Goal: Check status: Check status

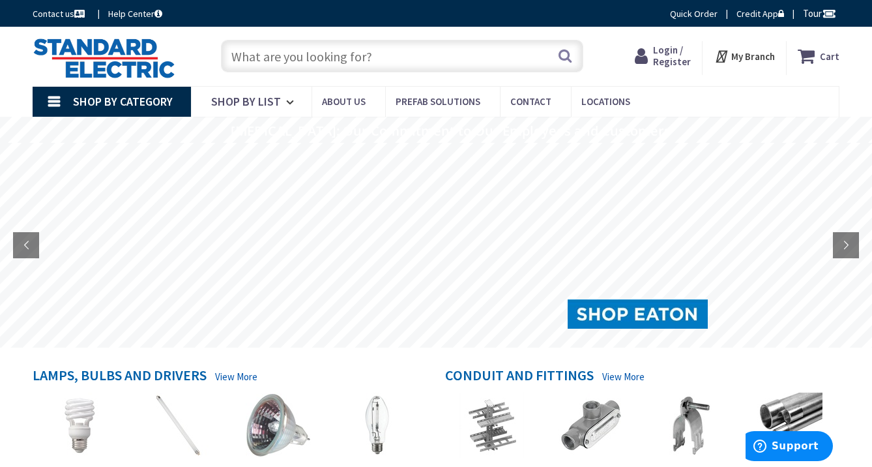
click at [672, 59] on span "Login / Register" at bounding box center [672, 56] width 38 height 24
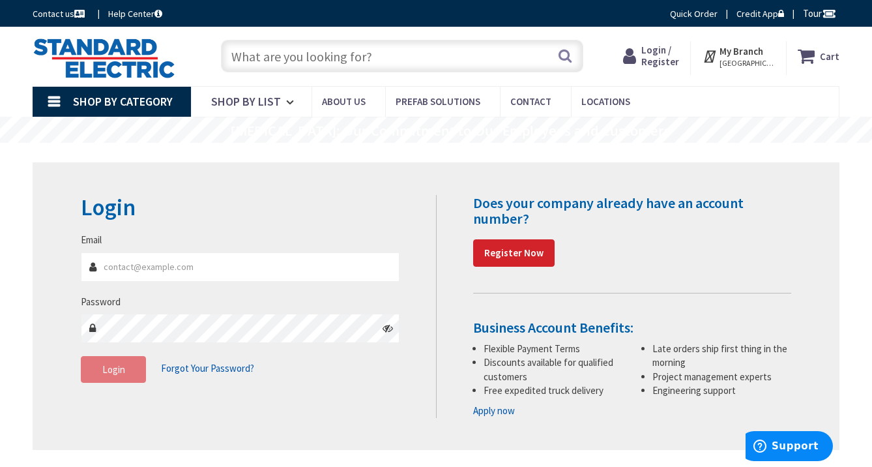
type input "[EMAIL_ADDRESS][DOMAIN_NAME]"
click at [106, 370] on span "Login" at bounding box center [113, 369] width 23 height 12
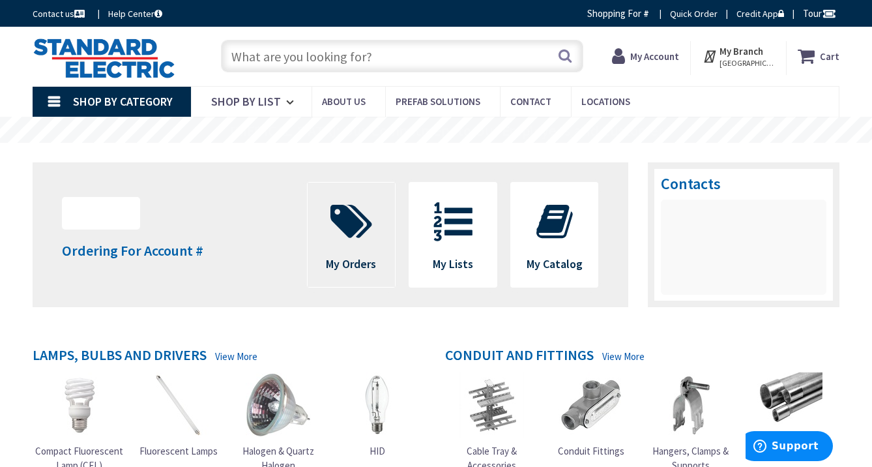
click at [361, 238] on icon at bounding box center [351, 221] width 55 height 39
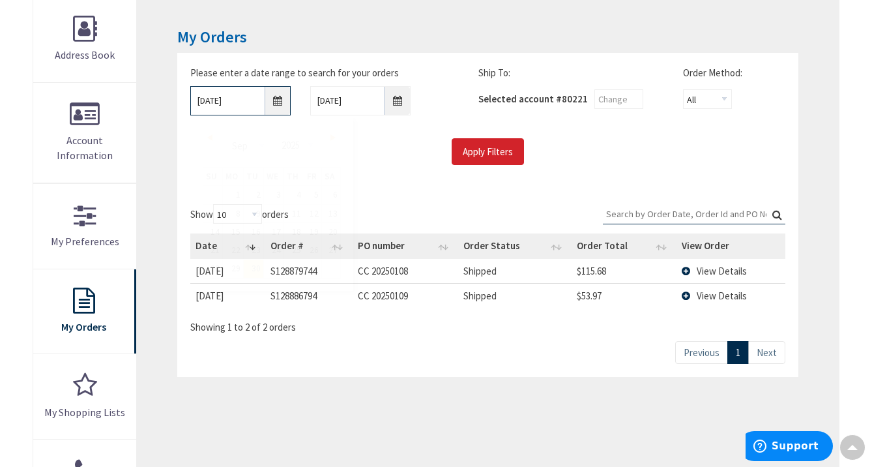
click at [275, 104] on input "9/30/2025" at bounding box center [240, 100] width 100 height 29
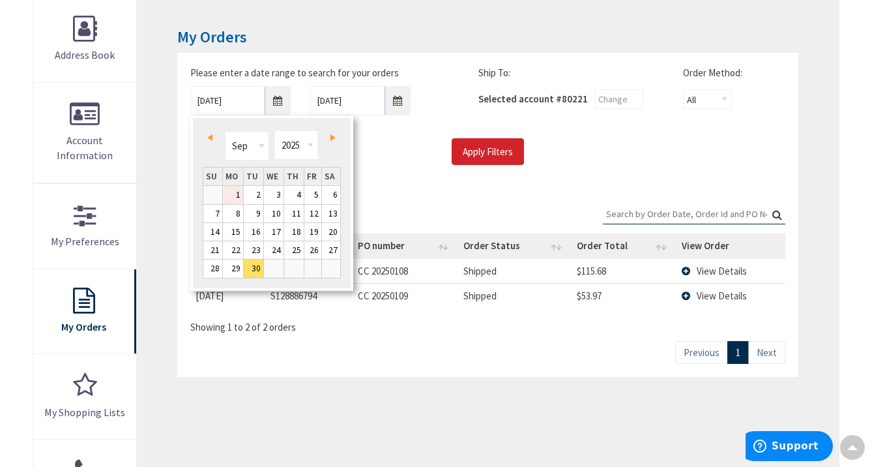
click at [237, 198] on link "1" at bounding box center [233, 195] width 20 height 18
type input "09/01/2025"
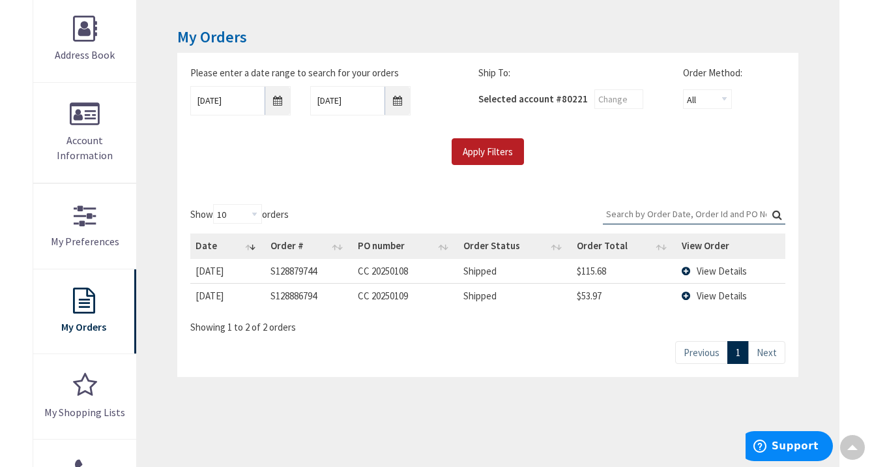
click at [485, 149] on input "Apply Filters" at bounding box center [488, 151] width 72 height 27
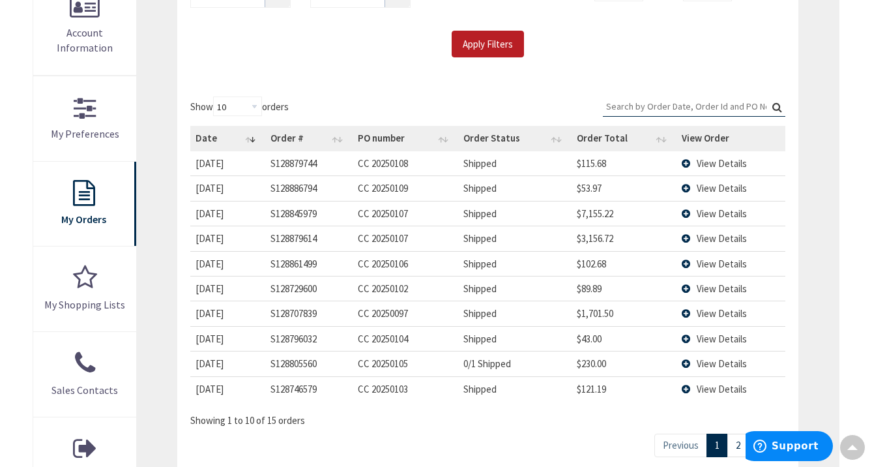
scroll to position [326, 0]
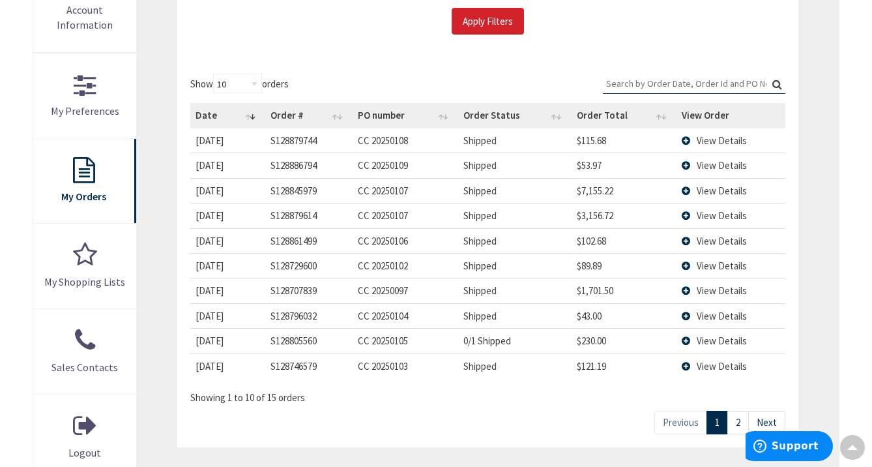
click at [686, 217] on td "View Details" at bounding box center [731, 215] width 109 height 25
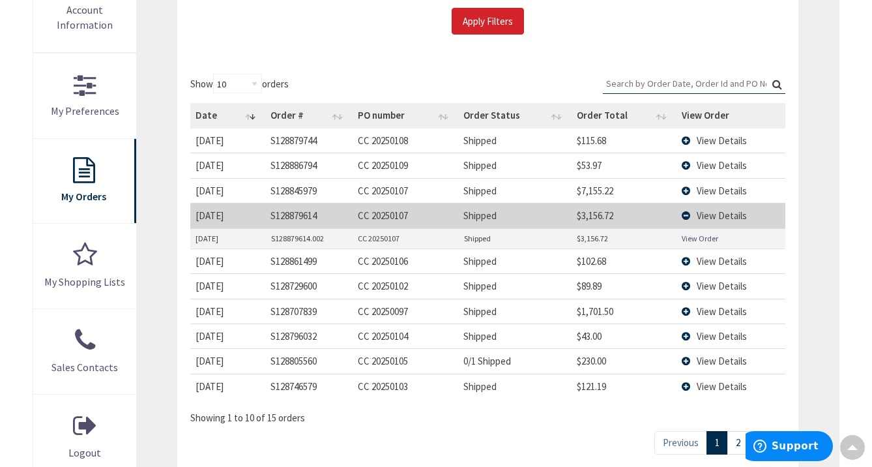
click at [692, 239] on link "View Order" at bounding box center [700, 238] width 37 height 11
click at [685, 190] on td "View Details" at bounding box center [731, 190] width 109 height 25
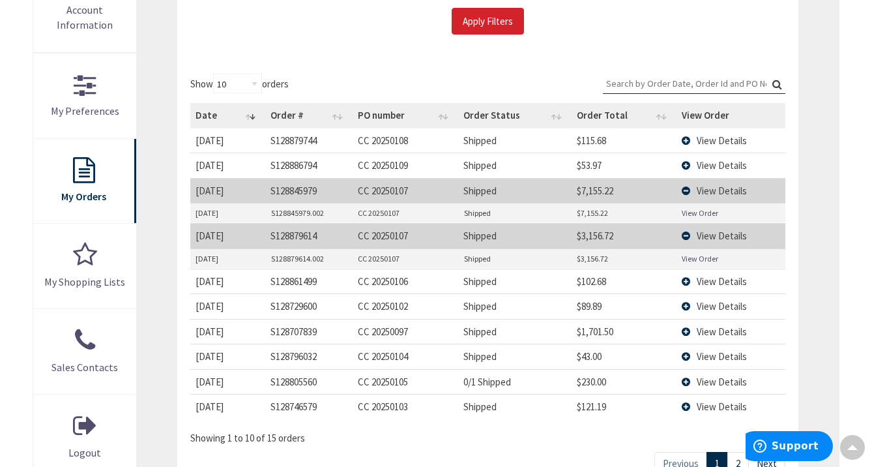
click at [686, 215] on link "View Order" at bounding box center [700, 212] width 37 height 11
click at [688, 163] on td "View Details" at bounding box center [731, 165] width 109 height 25
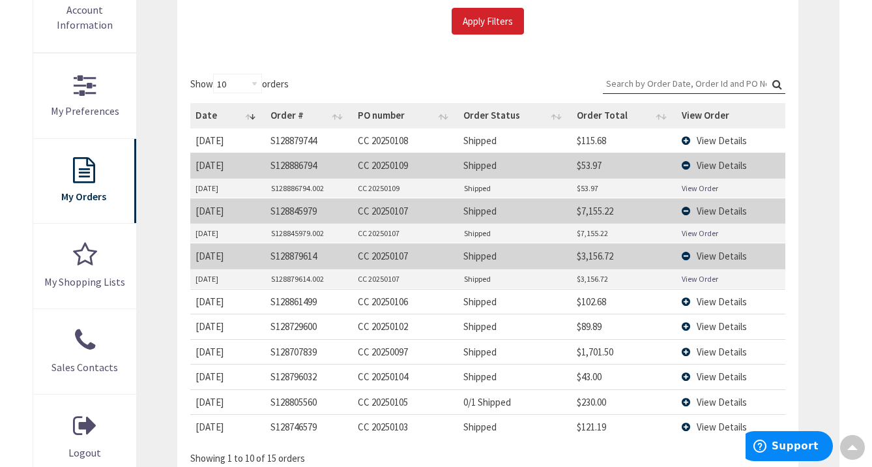
click at [682, 190] on link "View Order" at bounding box center [700, 188] width 37 height 11
click at [682, 136] on td "View Details" at bounding box center [731, 140] width 109 height 24
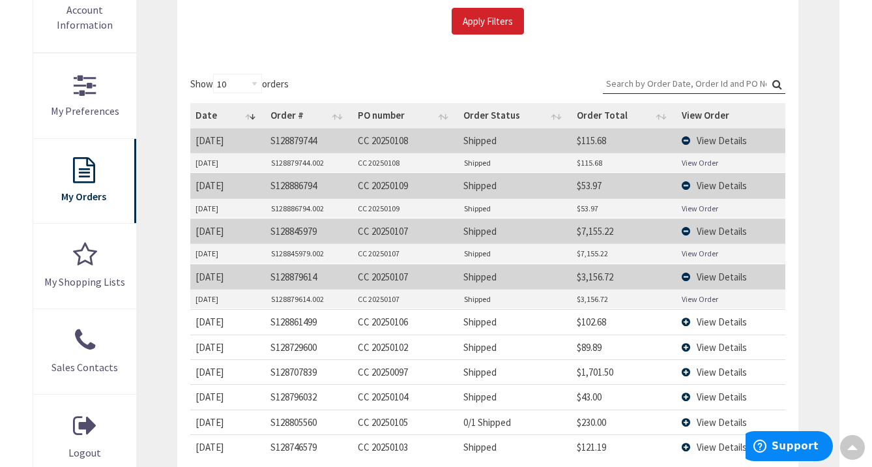
click at [684, 162] on link "View Order" at bounding box center [700, 162] width 37 height 11
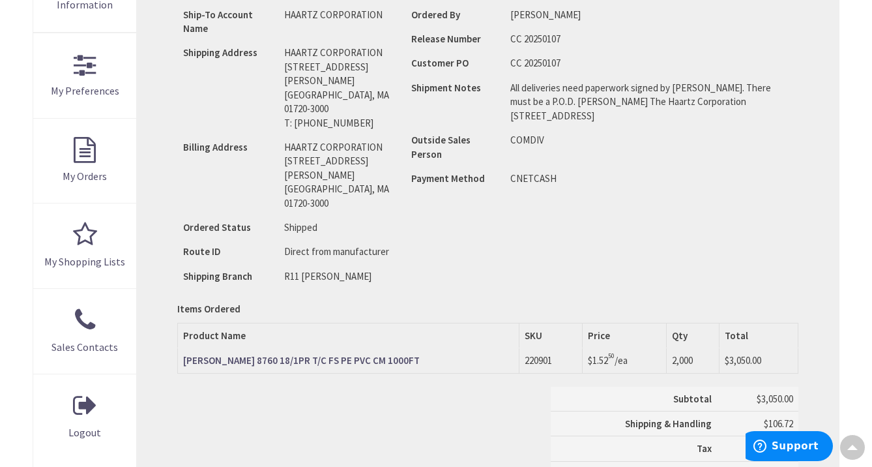
scroll to position [196, 0]
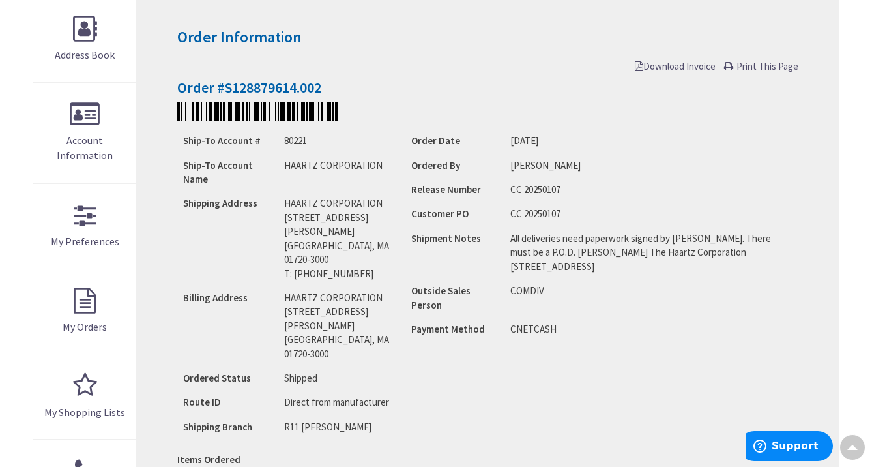
click at [662, 68] on span "Download Invoice" at bounding box center [675, 66] width 81 height 12
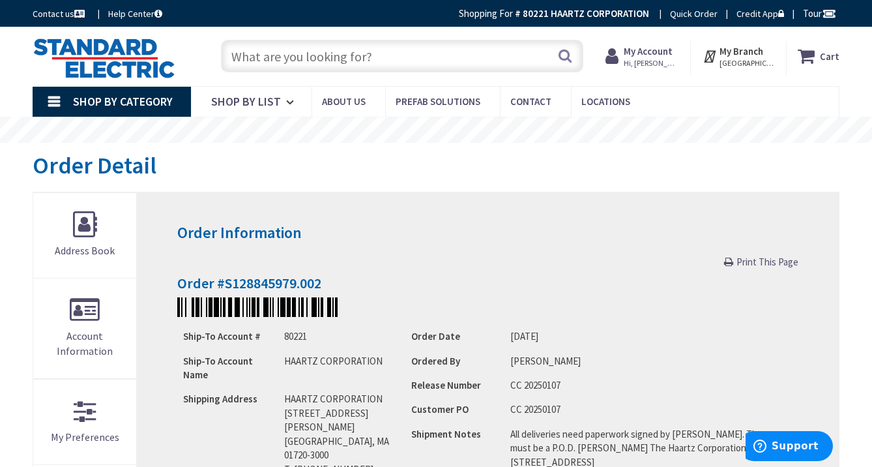
click at [758, 260] on span "Print This Page" at bounding box center [768, 262] width 62 height 12
click at [790, 265] on span "Print This Page" at bounding box center [768, 262] width 62 height 12
click at [768, 260] on span "Print This Page" at bounding box center [768, 262] width 62 height 12
